Goal: Complete application form

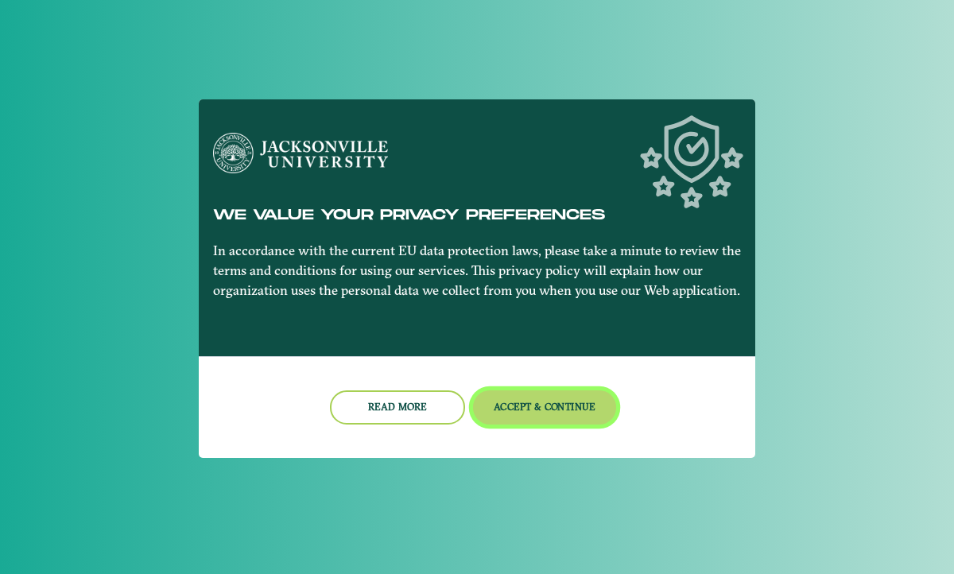
click at [502, 407] on button "Accept & Continue" at bounding box center [545, 407] width 144 height 34
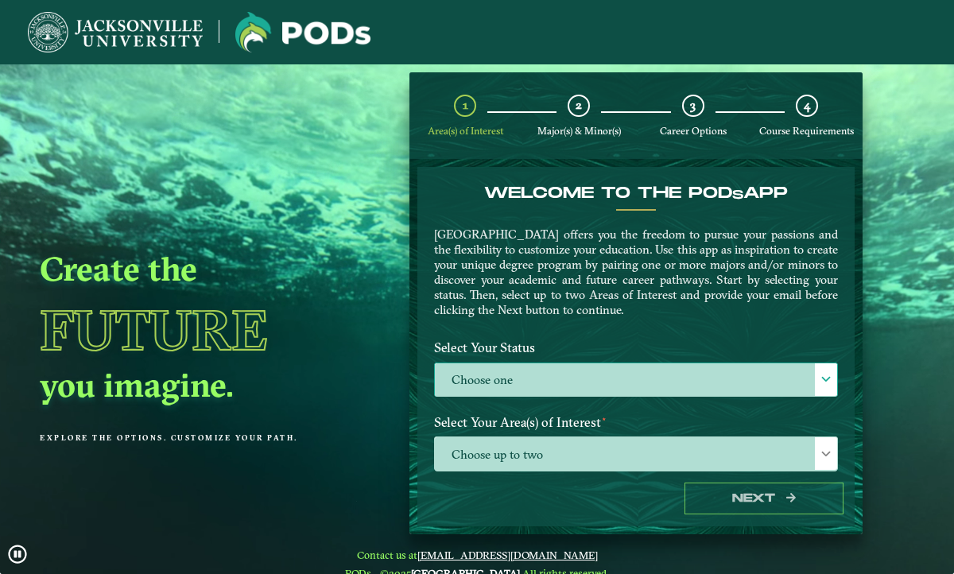
click at [541, 380] on label "Choose one" at bounding box center [636, 380] width 402 height 34
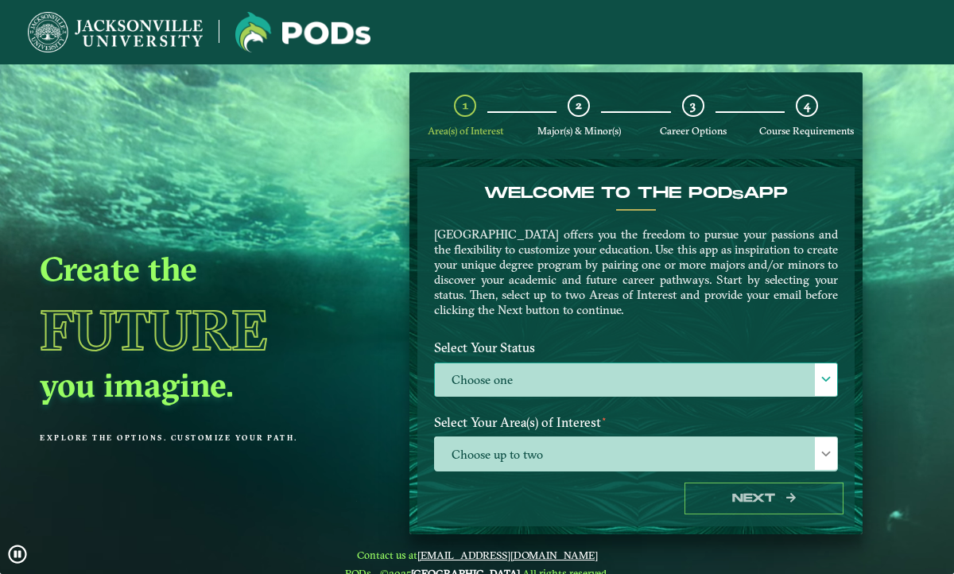
scroll to position [9, 65]
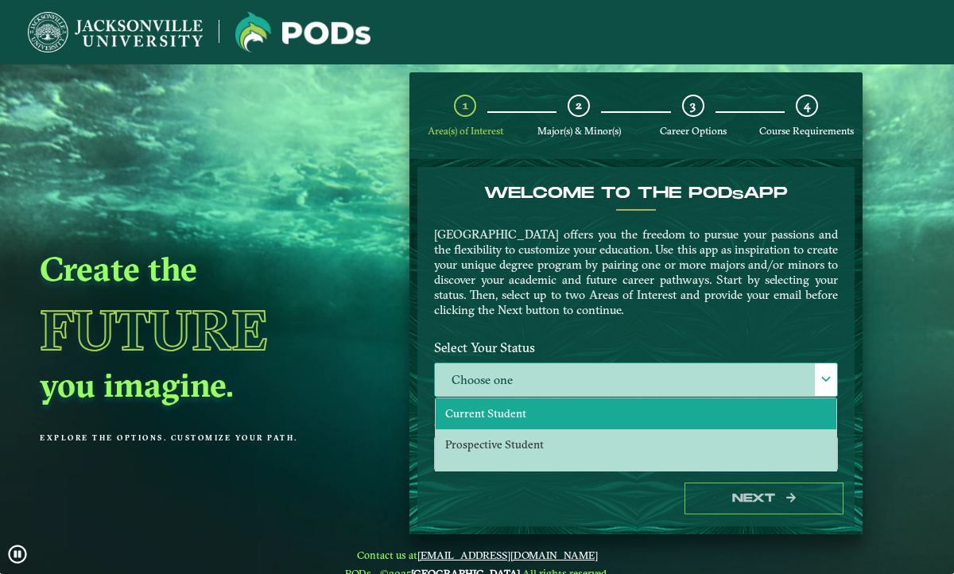
click at [541, 411] on li "Current Student" at bounding box center [636, 413] width 401 height 31
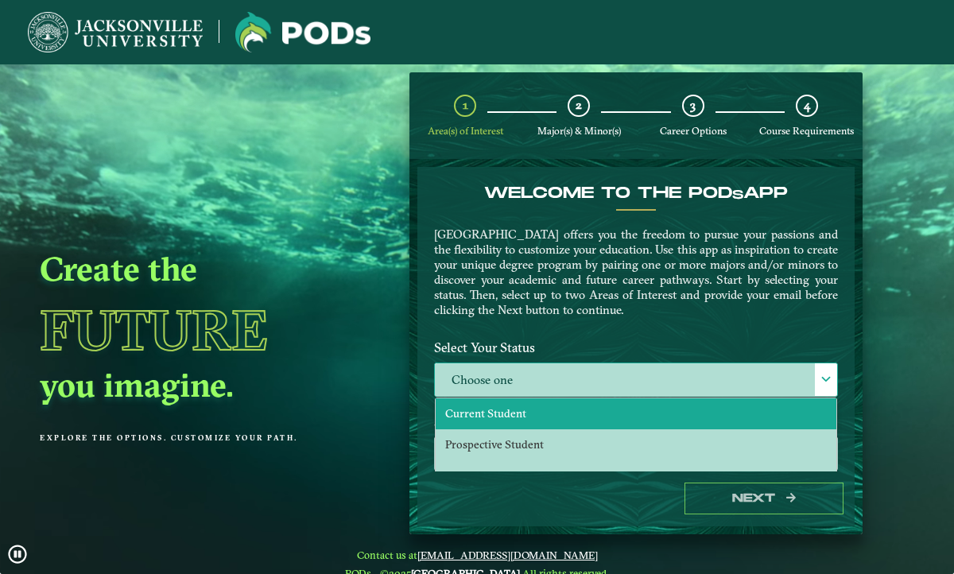
select select "[object Object]"
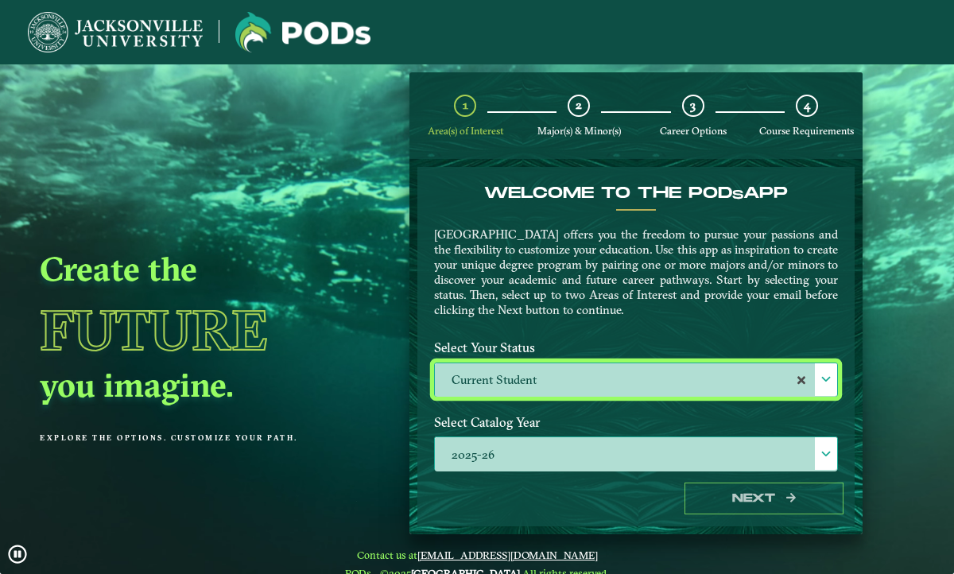
click at [535, 452] on label "2025-26" at bounding box center [636, 454] width 402 height 34
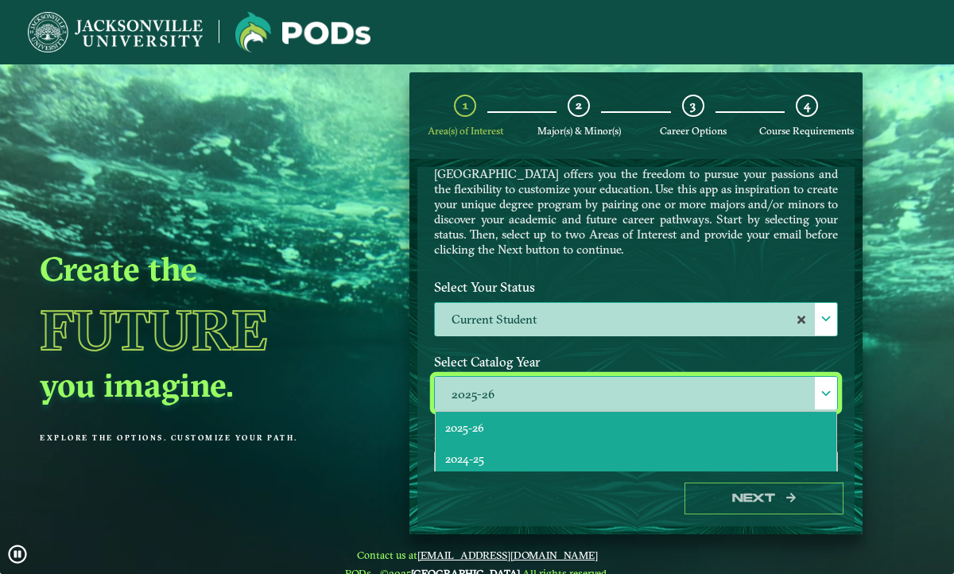
scroll to position [86, 0]
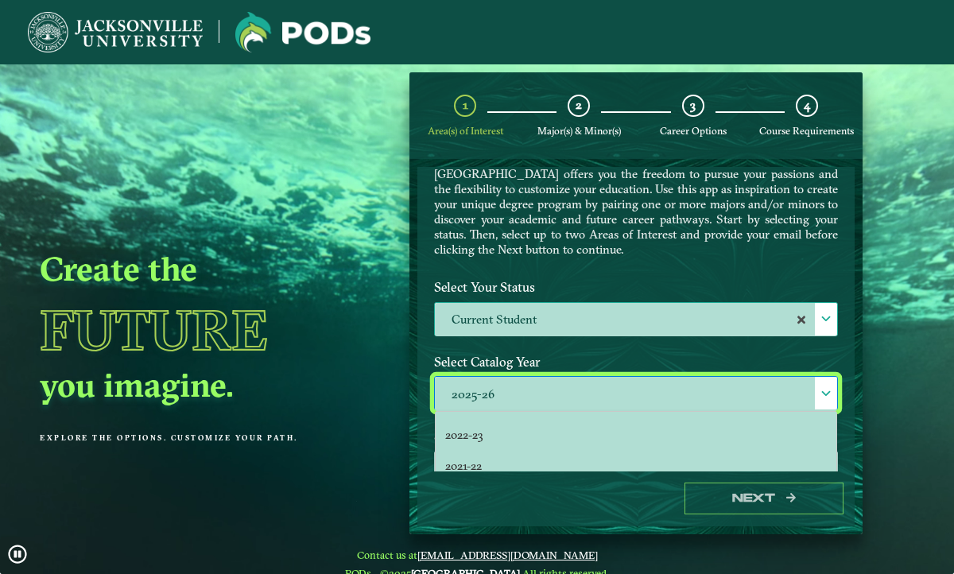
click at [584, 350] on label "Select Catalog Year" at bounding box center [636, 362] width 428 height 29
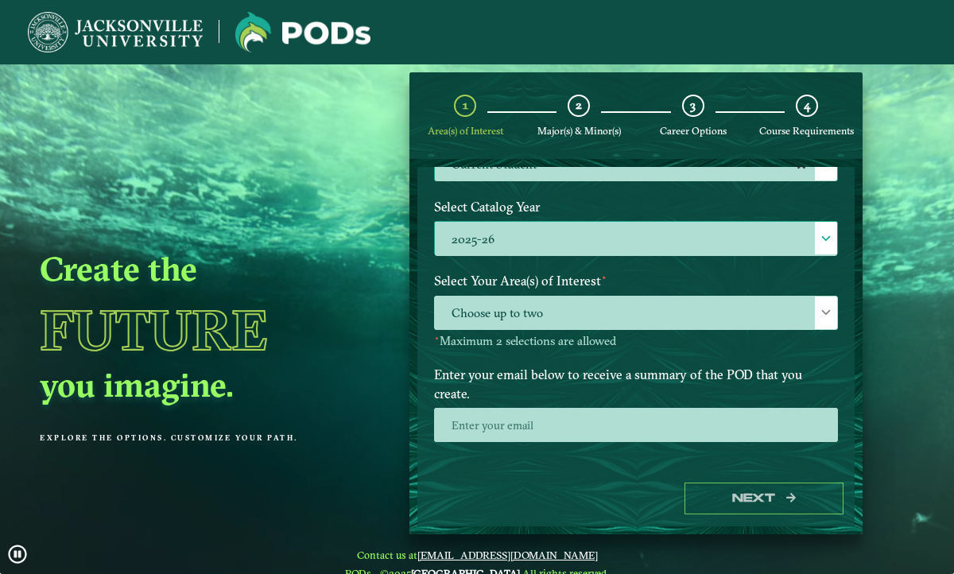
scroll to position [239, 0]
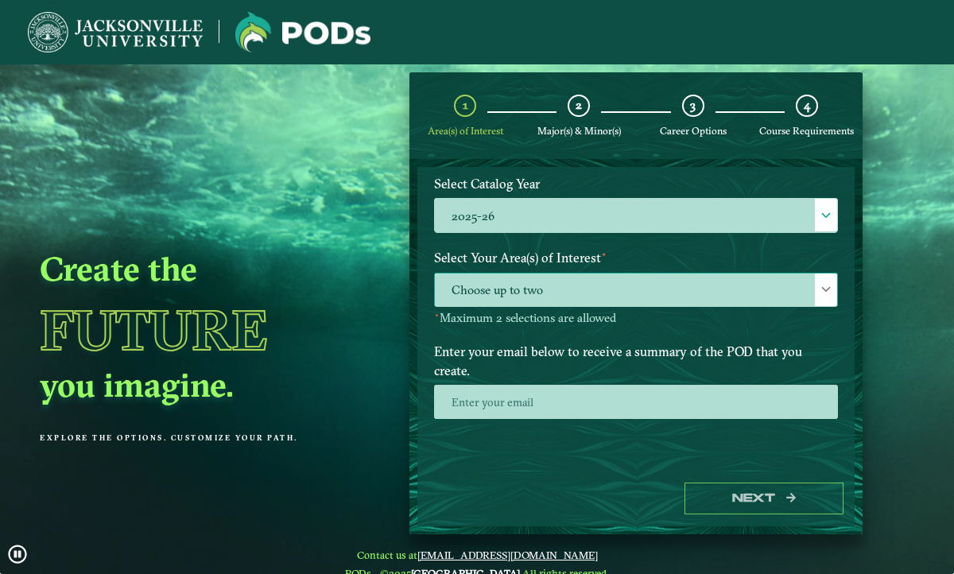
click at [619, 293] on span "Choose up to two" at bounding box center [636, 291] width 402 height 34
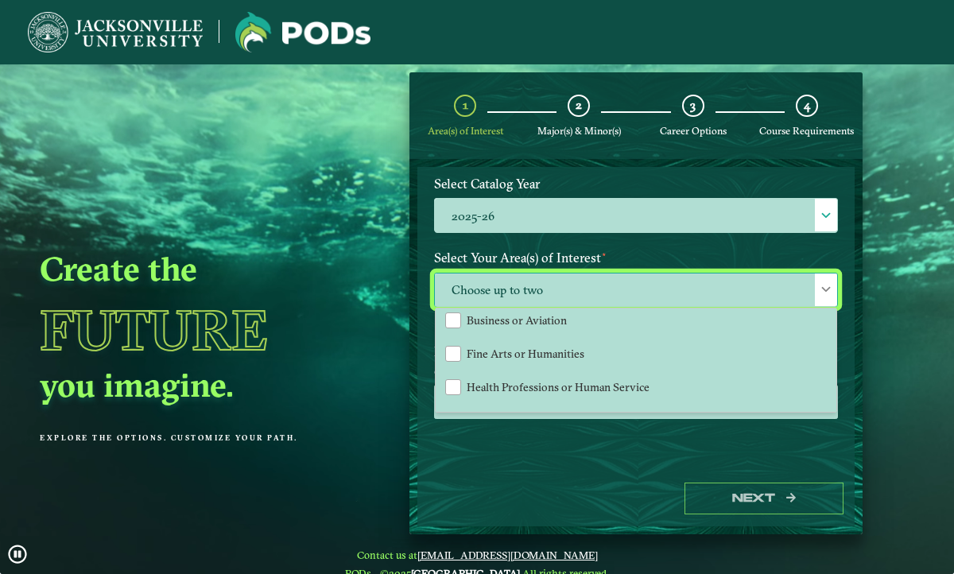
scroll to position [97, 0]
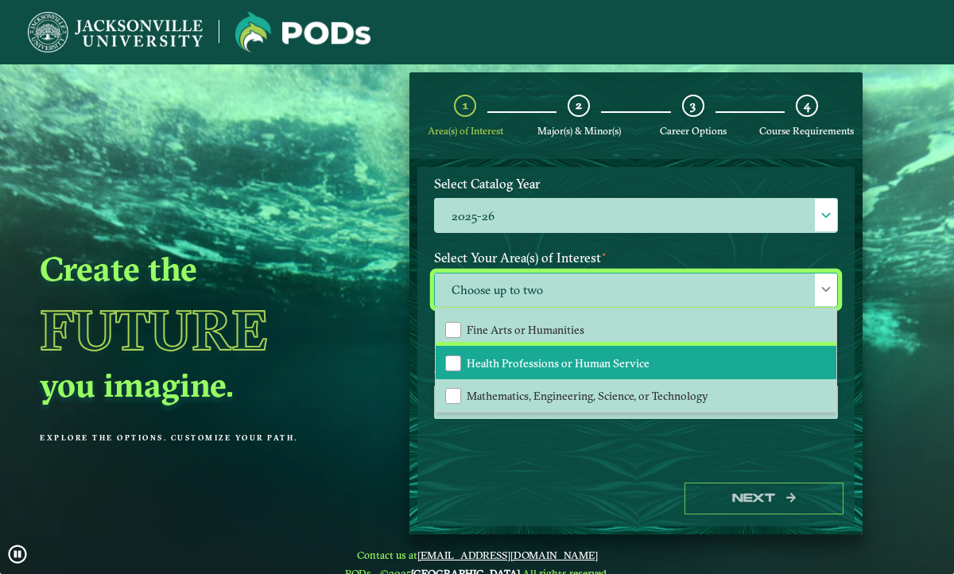
click at [512, 357] on span "Health Professions or Human Service" at bounding box center [558, 363] width 183 height 14
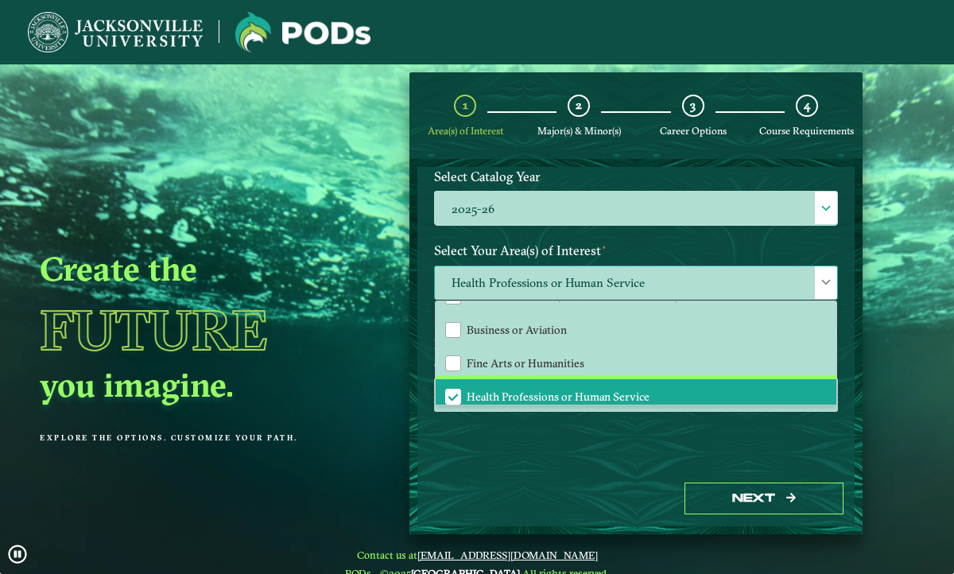
scroll to position [55, 0]
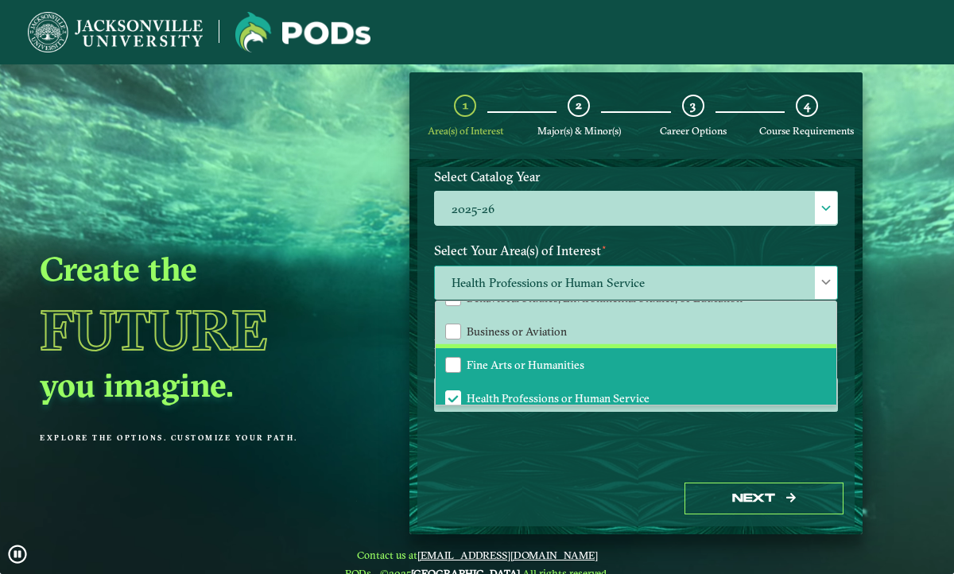
click at [508, 363] on span "Fine Arts or Humanities" at bounding box center [526, 365] width 118 height 14
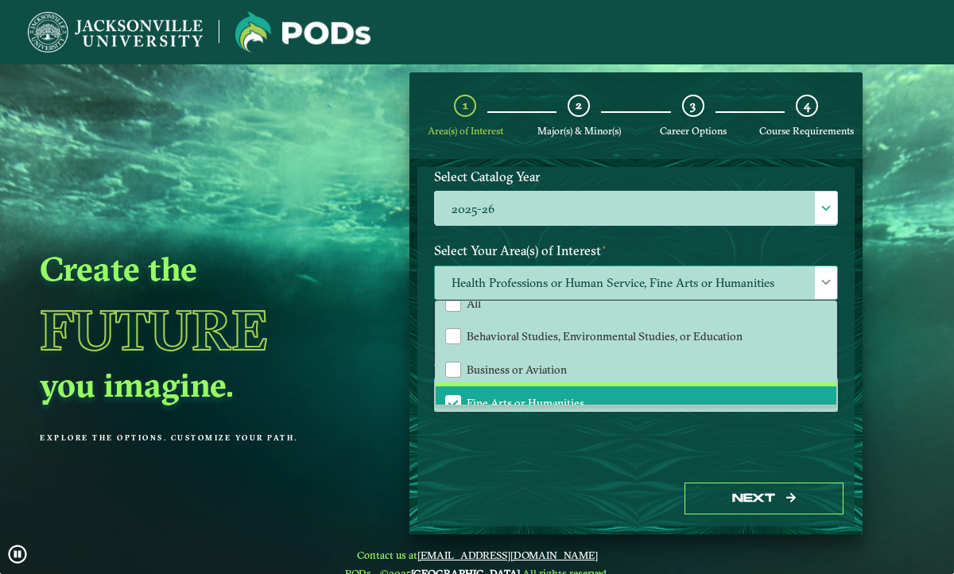
scroll to position [0, 0]
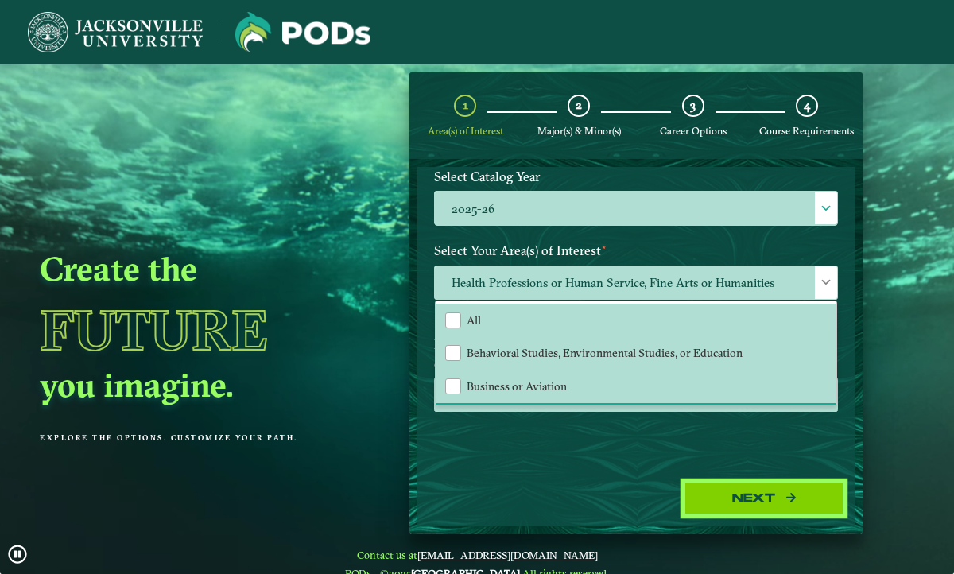
click at [742, 509] on button "Next" at bounding box center [764, 499] width 159 height 33
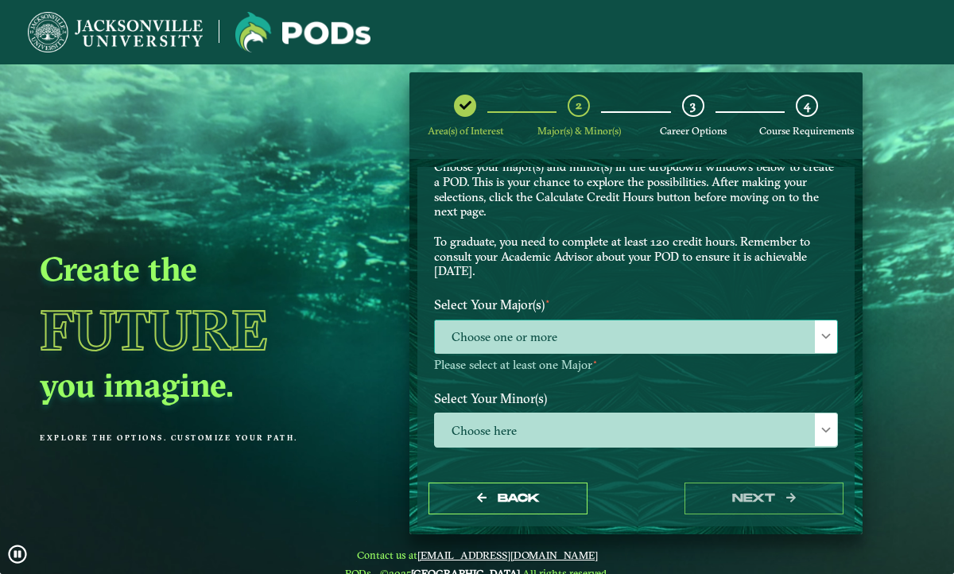
scroll to position [70, 0]
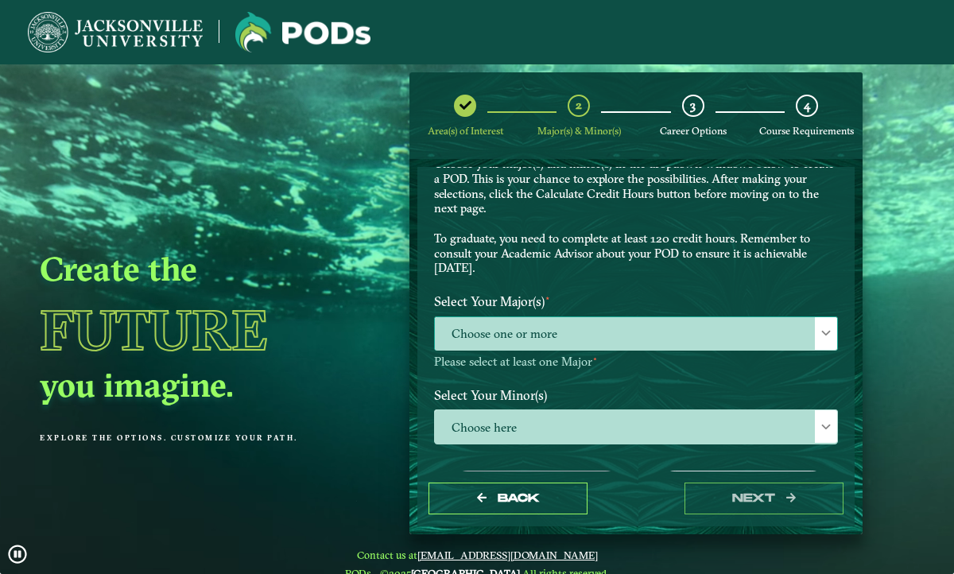
click at [705, 333] on span "Choose one or more" at bounding box center [636, 334] width 402 height 34
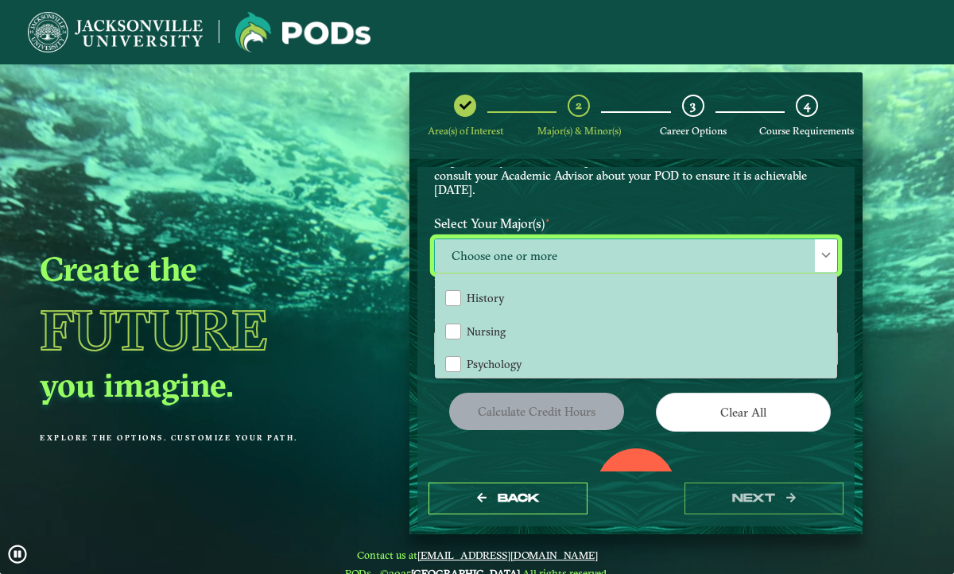
scroll to position [427, 0]
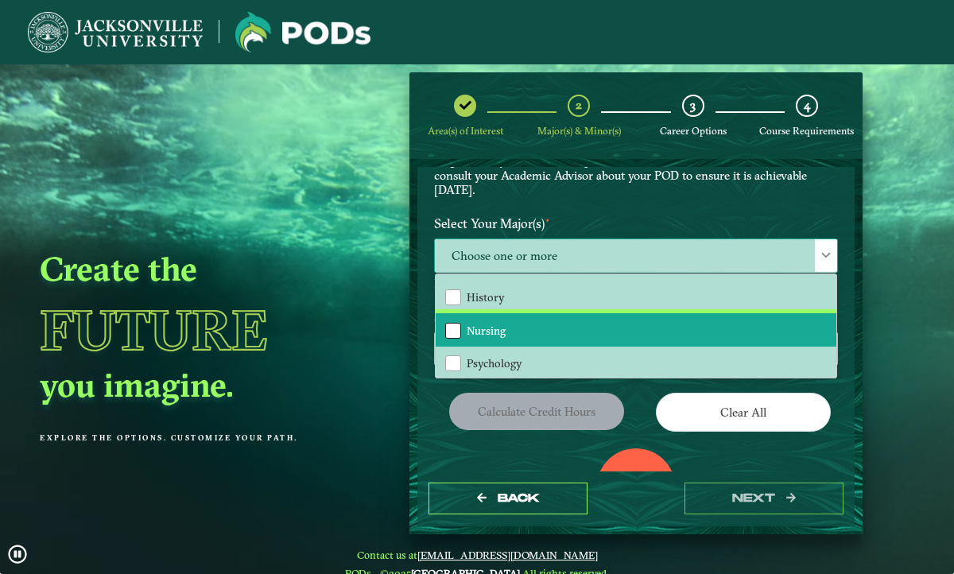
click at [456, 327] on div "Nursing" at bounding box center [453, 331] width 16 height 16
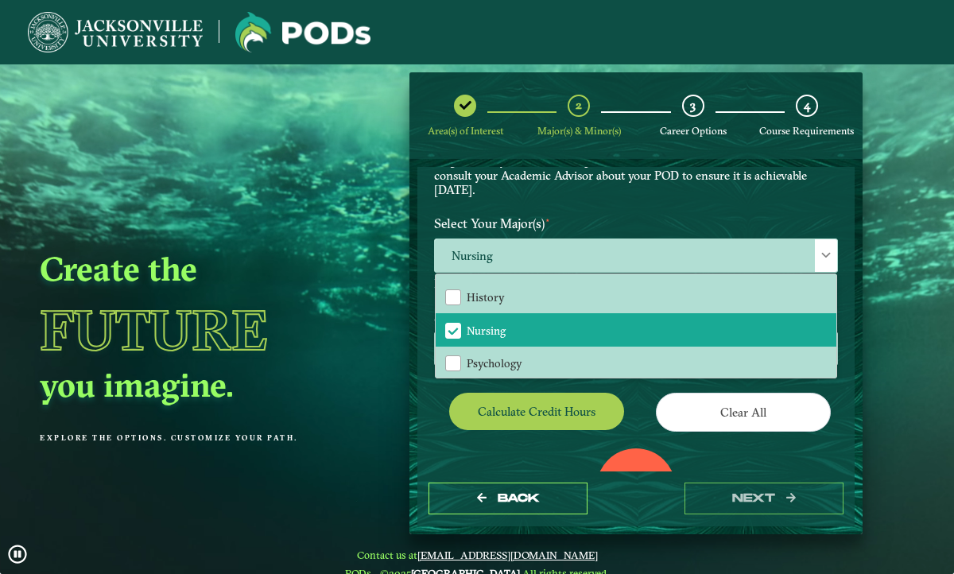
click at [436, 456] on div "0 Total Credit Hours" at bounding box center [636, 516] width 428 height 135
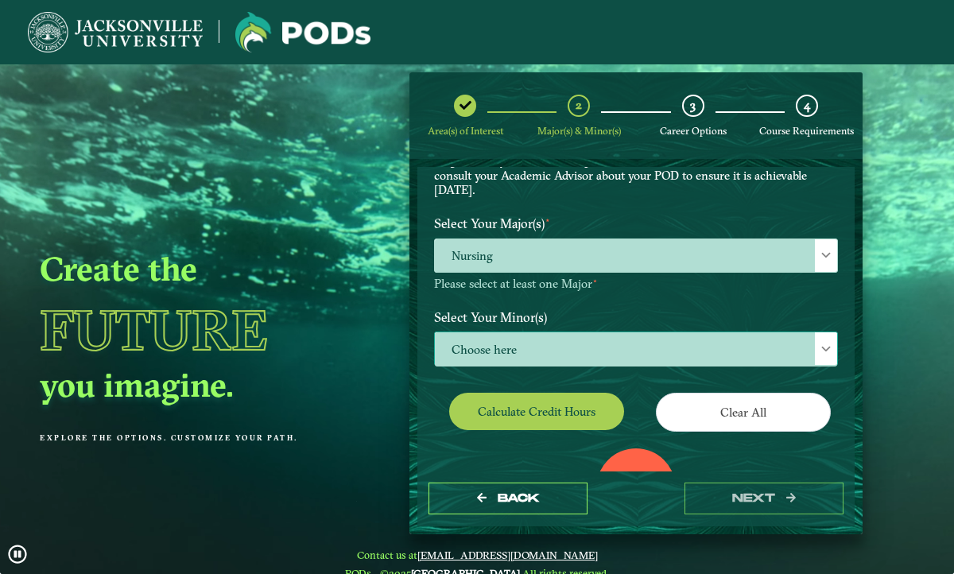
click at [547, 335] on span "Choose here" at bounding box center [636, 349] width 402 height 34
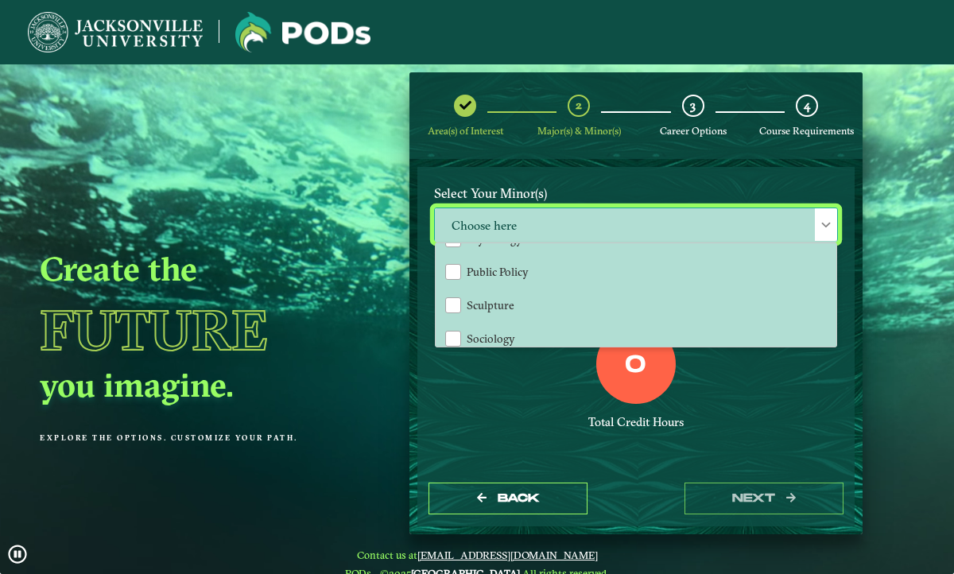
scroll to position [1454, 0]
